Goal: Navigation & Orientation: Find specific page/section

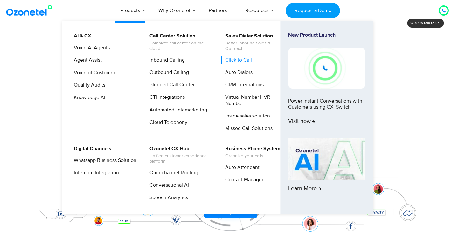
click at [246, 60] on link "Click to Call" at bounding box center [237, 60] width 32 height 8
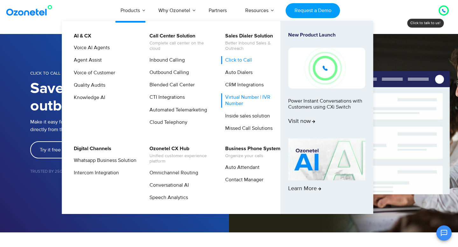
click at [248, 97] on link "Virtual Number | IVR Number" at bounding box center [255, 100] width 68 height 14
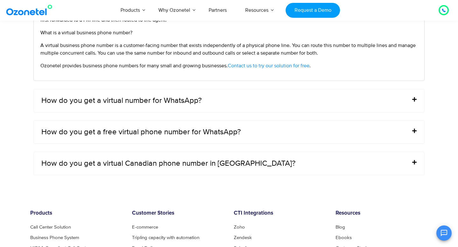
scroll to position [2745, 0]
